Goal: Transaction & Acquisition: Purchase product/service

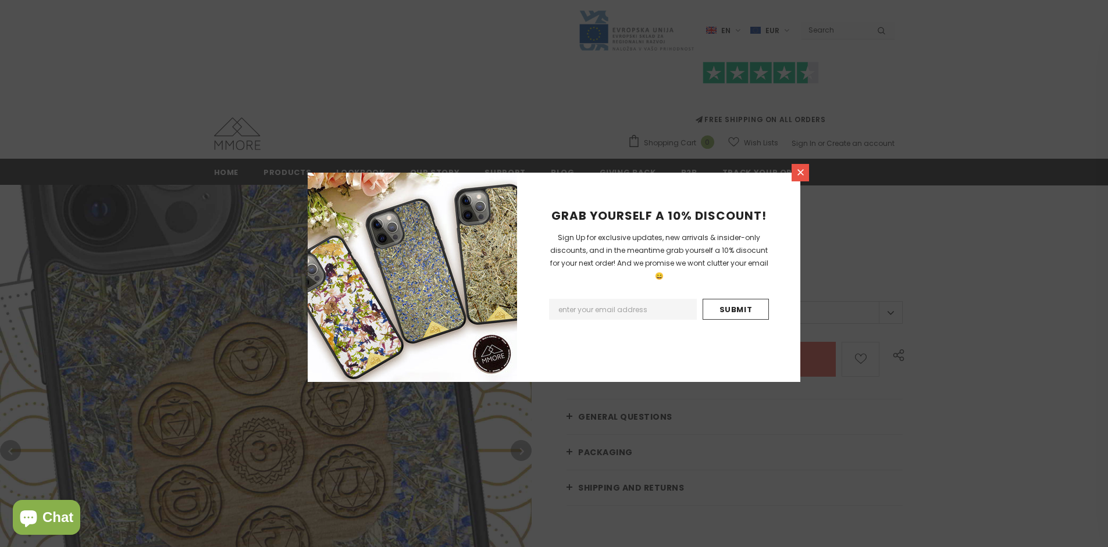
click at [800, 172] on icon at bounding box center [800, 172] width 6 height 6
